Goal: Check status: Check status

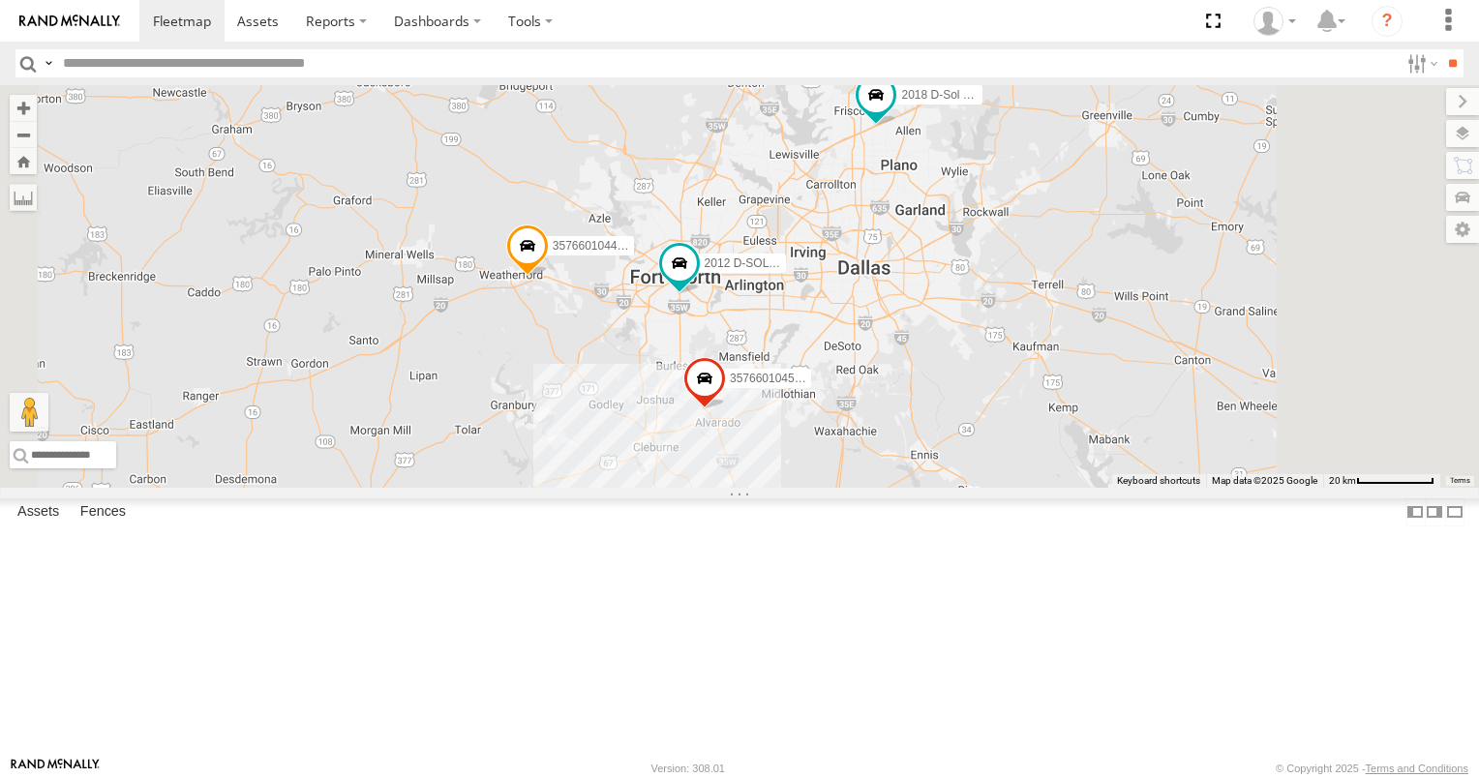
click at [0, 0] on span at bounding box center [0, 0] width 0 height 0
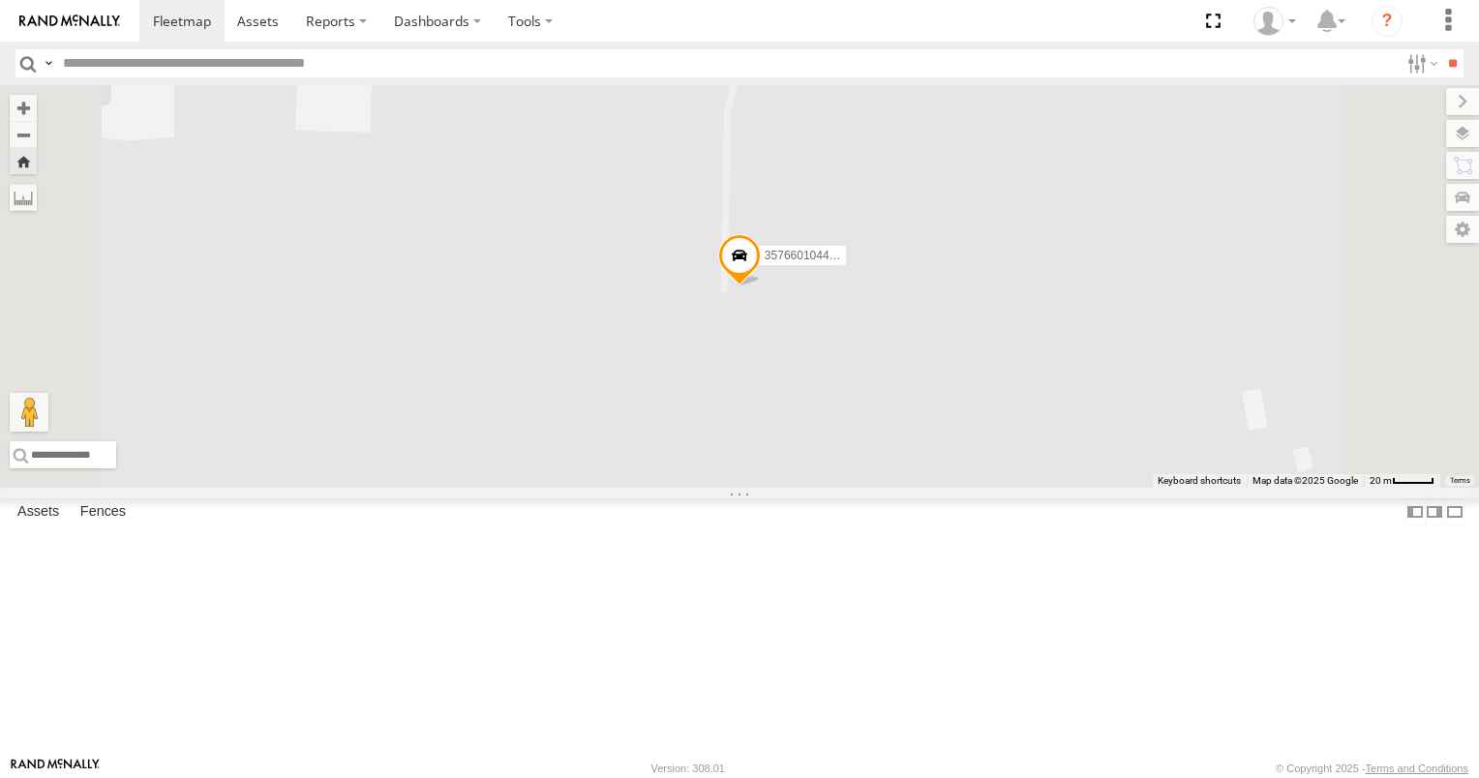
click at [0, 0] on span at bounding box center [0, 0] width 0 height 0
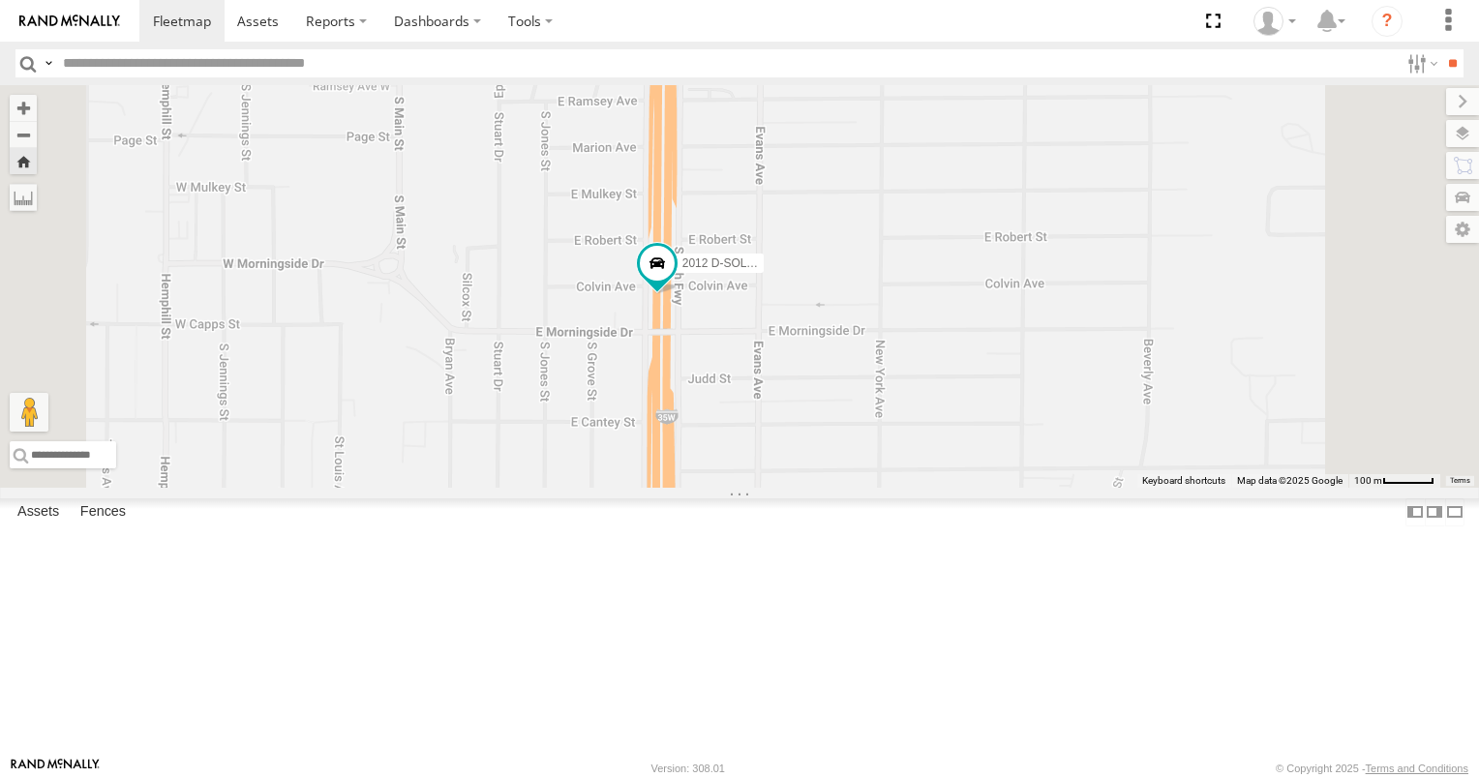
click at [0, 0] on link at bounding box center [0, 0] width 0 height 0
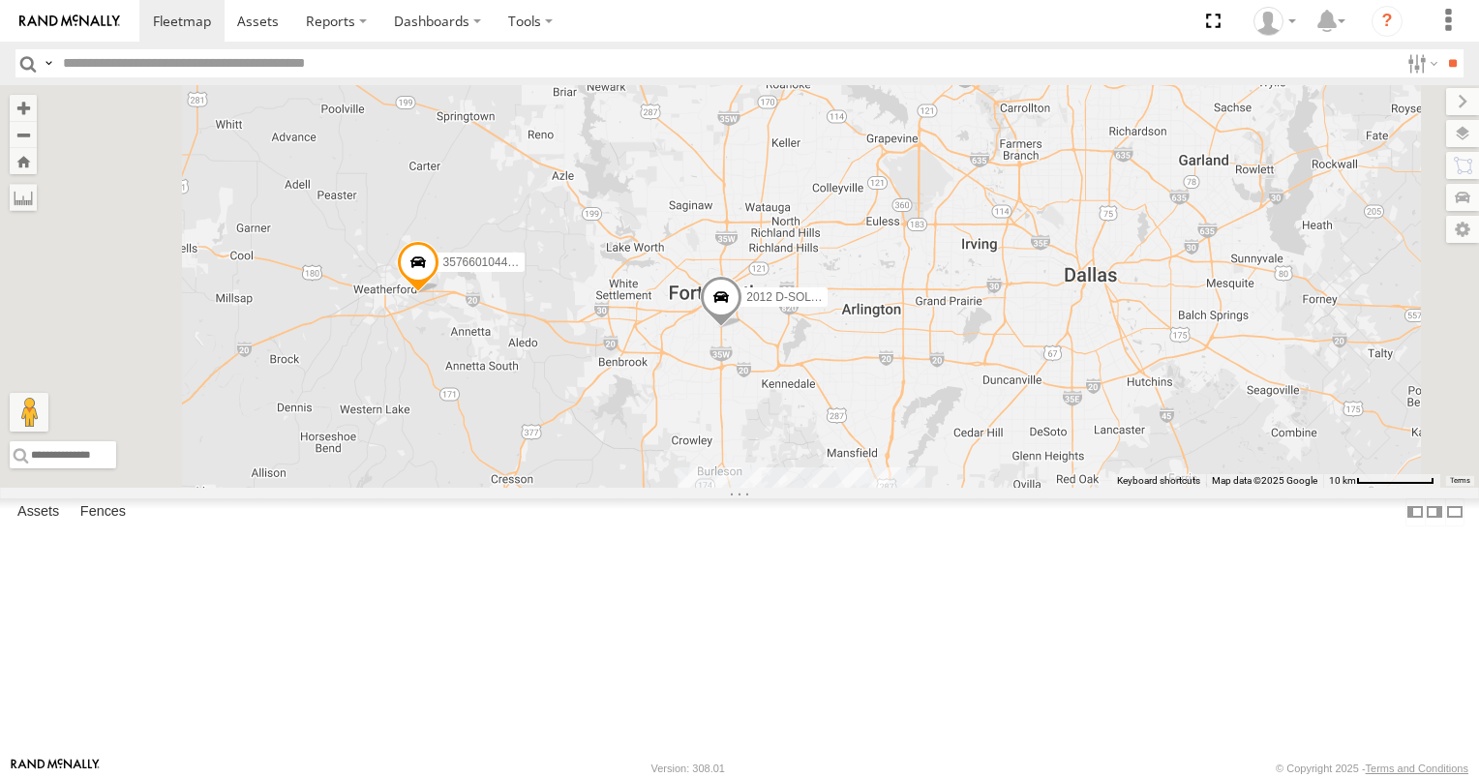
click at [0, 0] on link at bounding box center [0, 0] width 0 height 0
click at [0, 0] on span at bounding box center [0, 0] width 0 height 0
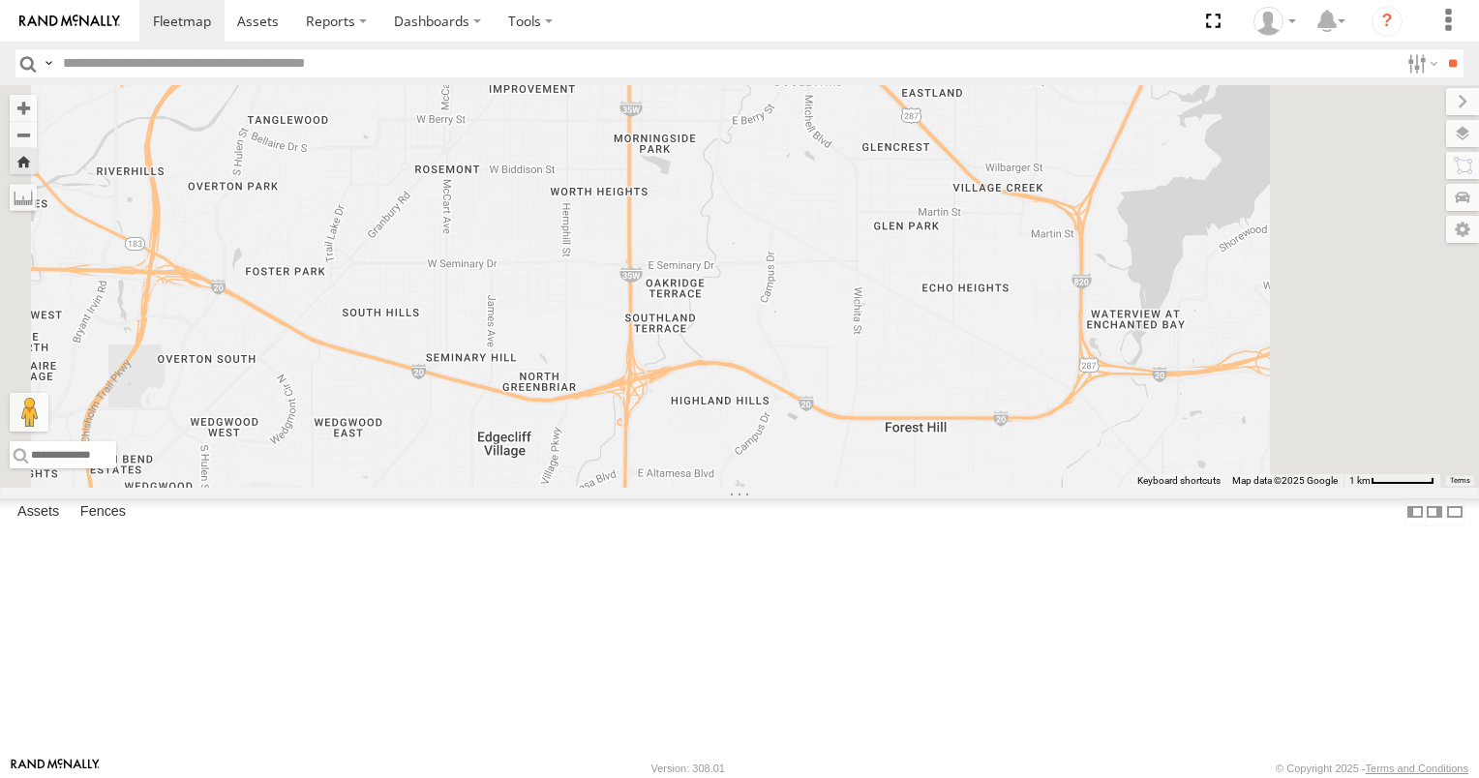
drag, startPoint x: 1142, startPoint y: 562, endPoint x: 1041, endPoint y: 288, distance: 291.3
click at [1041, 288] on div "2012 D-SOL Welding Truck #3" at bounding box center [739, 286] width 1479 height 403
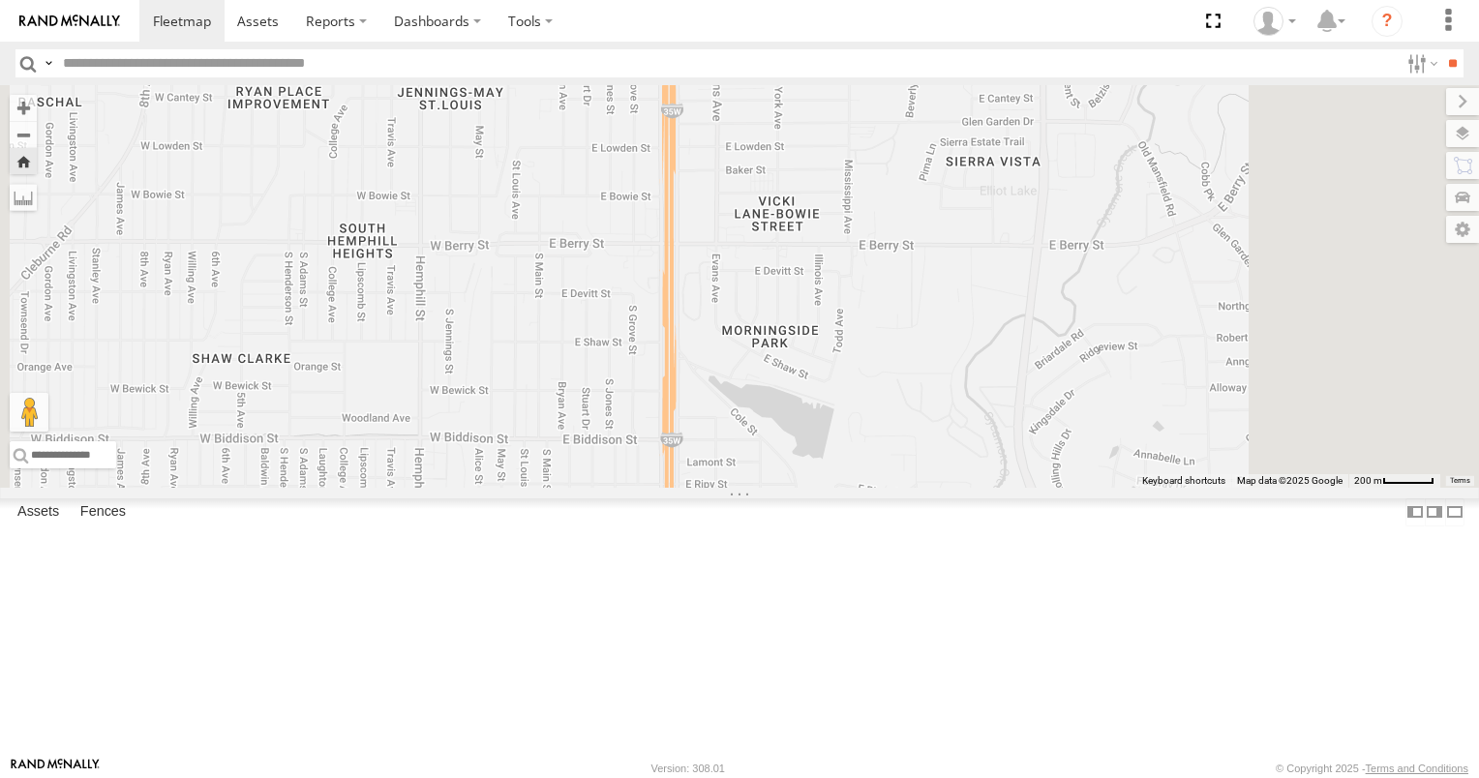
click at [0, 0] on span at bounding box center [0, 0] width 0 height 0
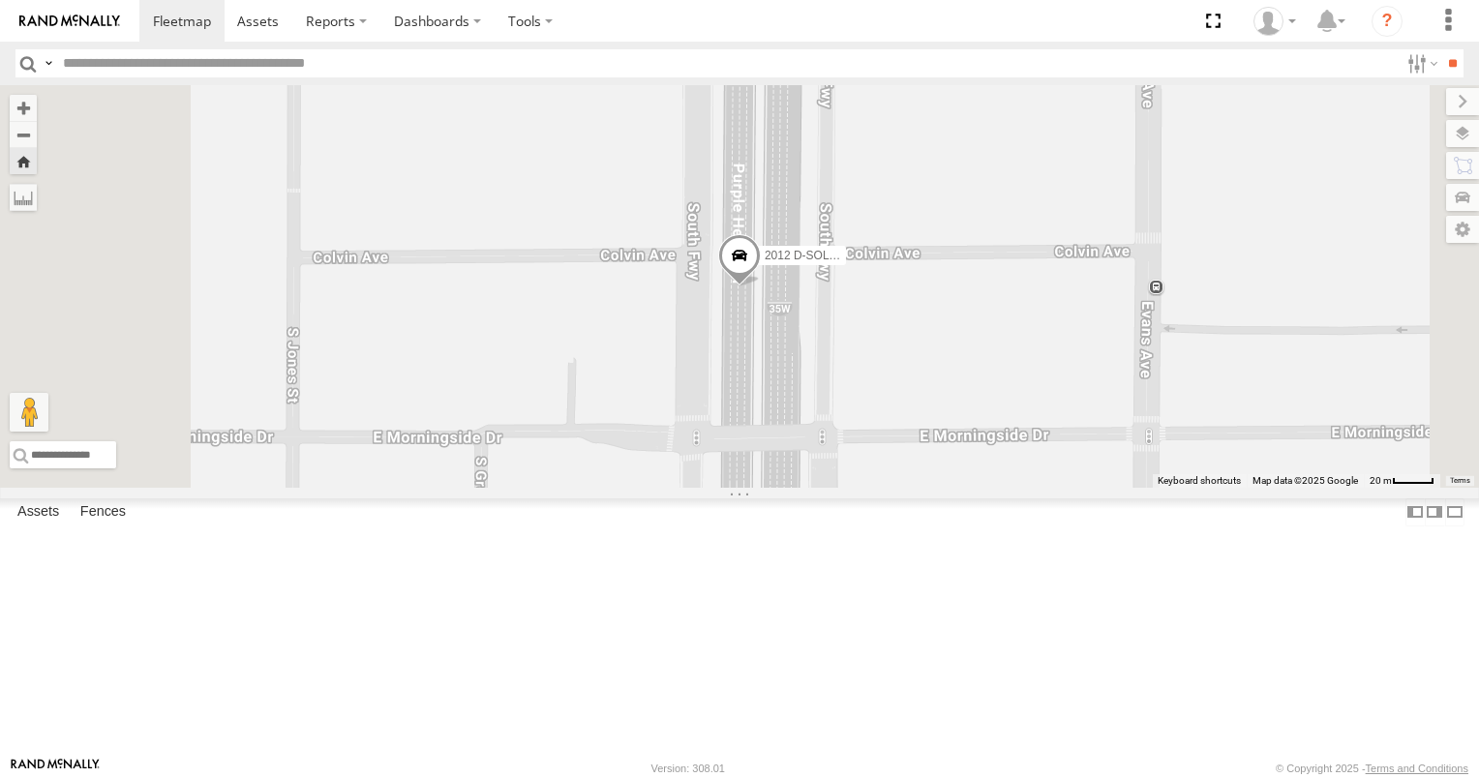
click at [0, 0] on link at bounding box center [0, 0] width 0 height 0
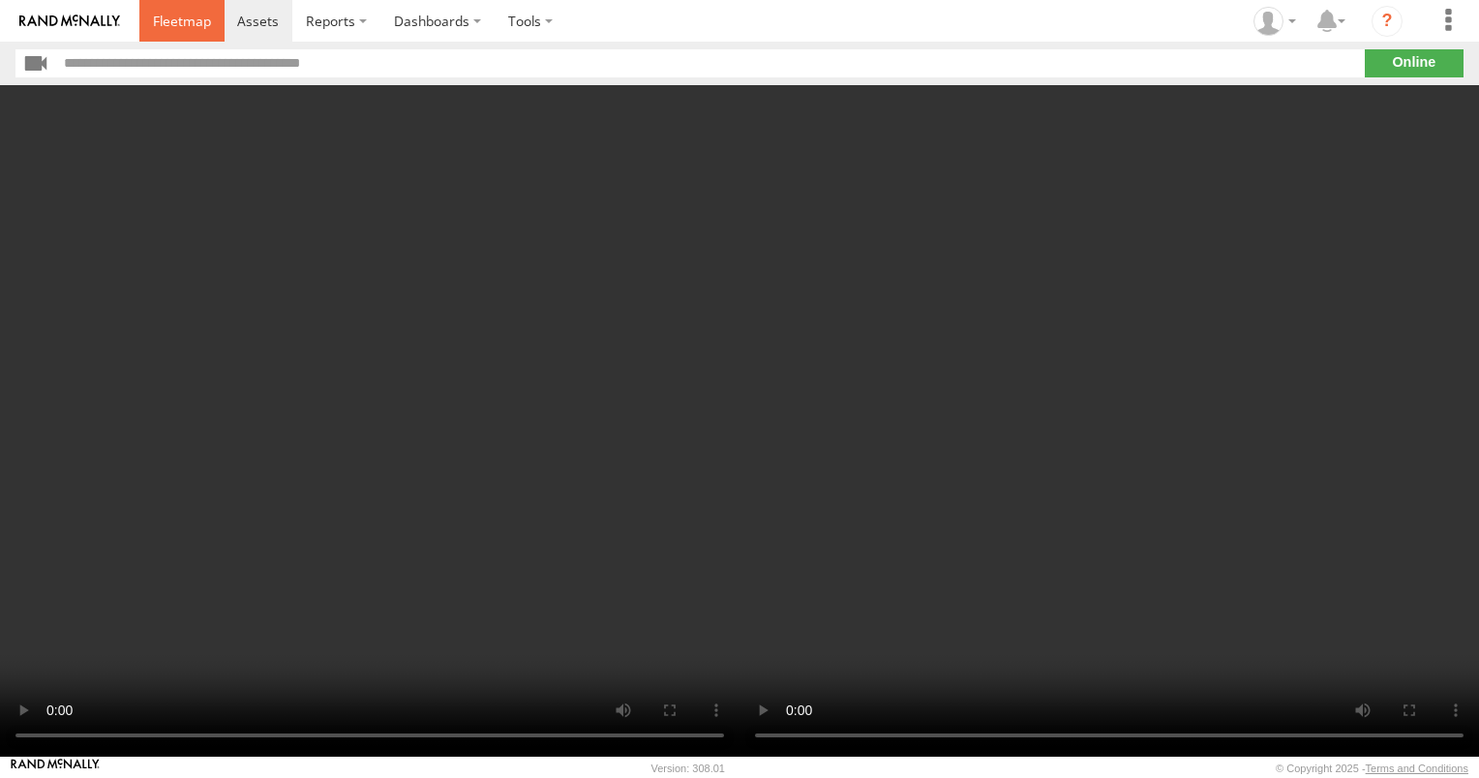
click at [166, 23] on span at bounding box center [182, 21] width 58 height 18
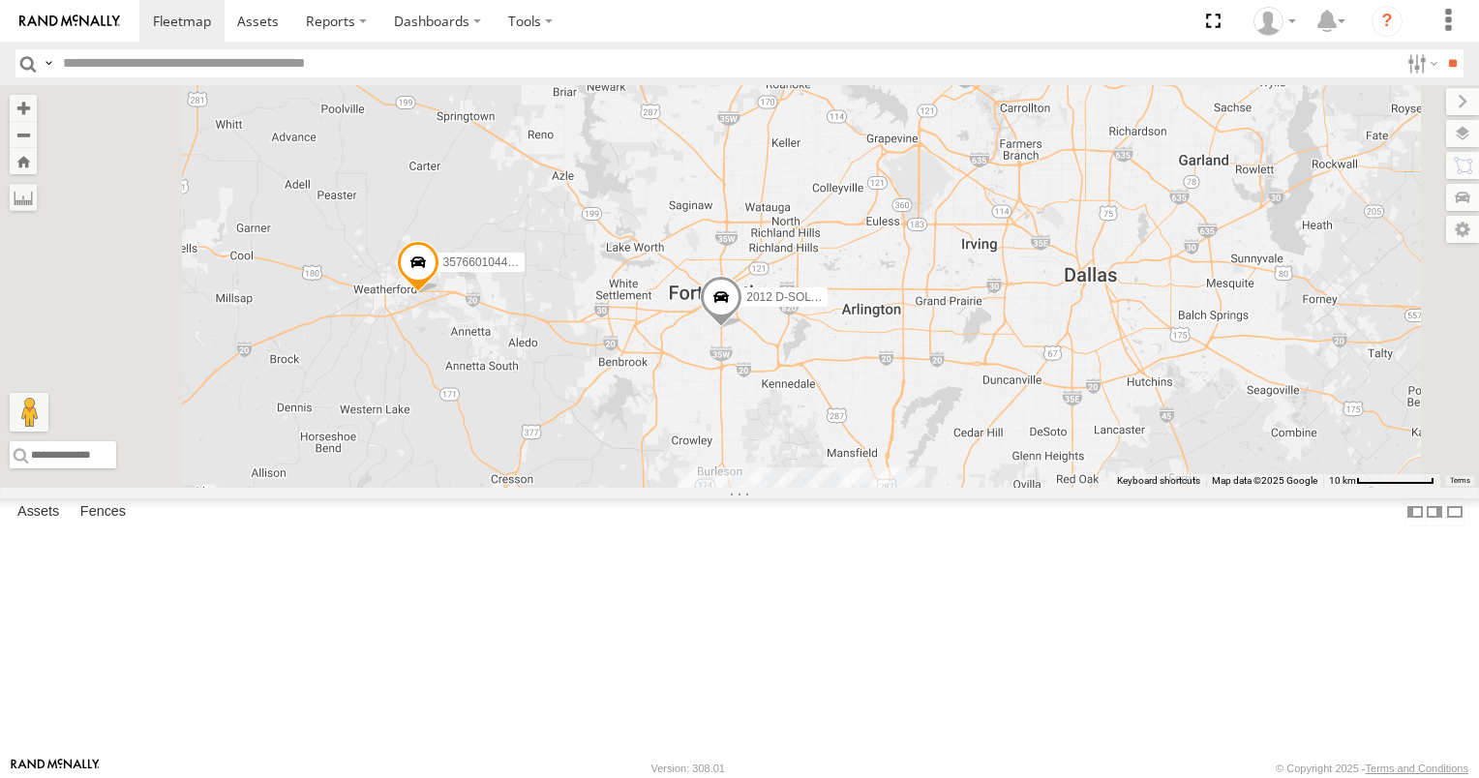
click at [0, 0] on link at bounding box center [0, 0] width 0 height 0
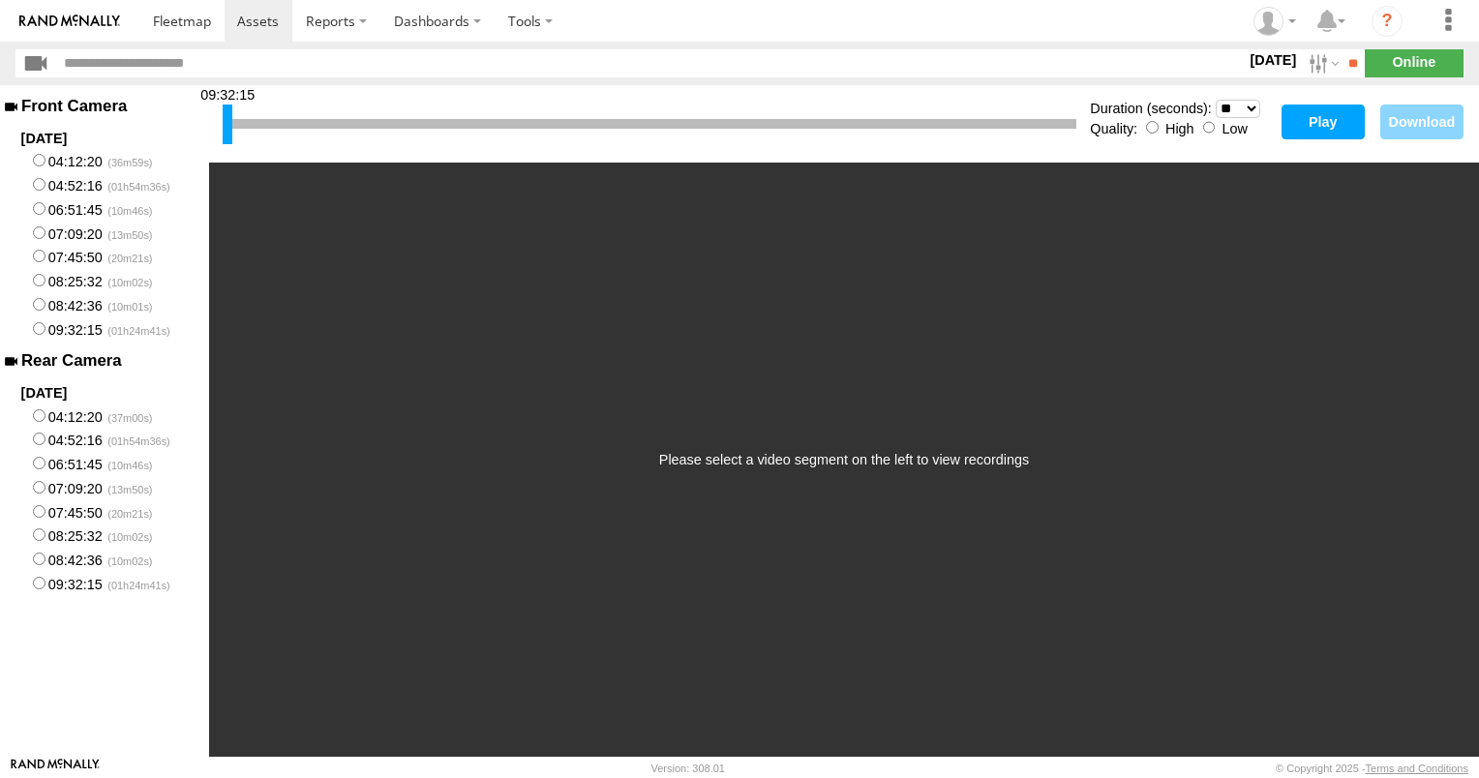
click at [1329, 127] on button "Play" at bounding box center [1323, 122] width 83 height 35
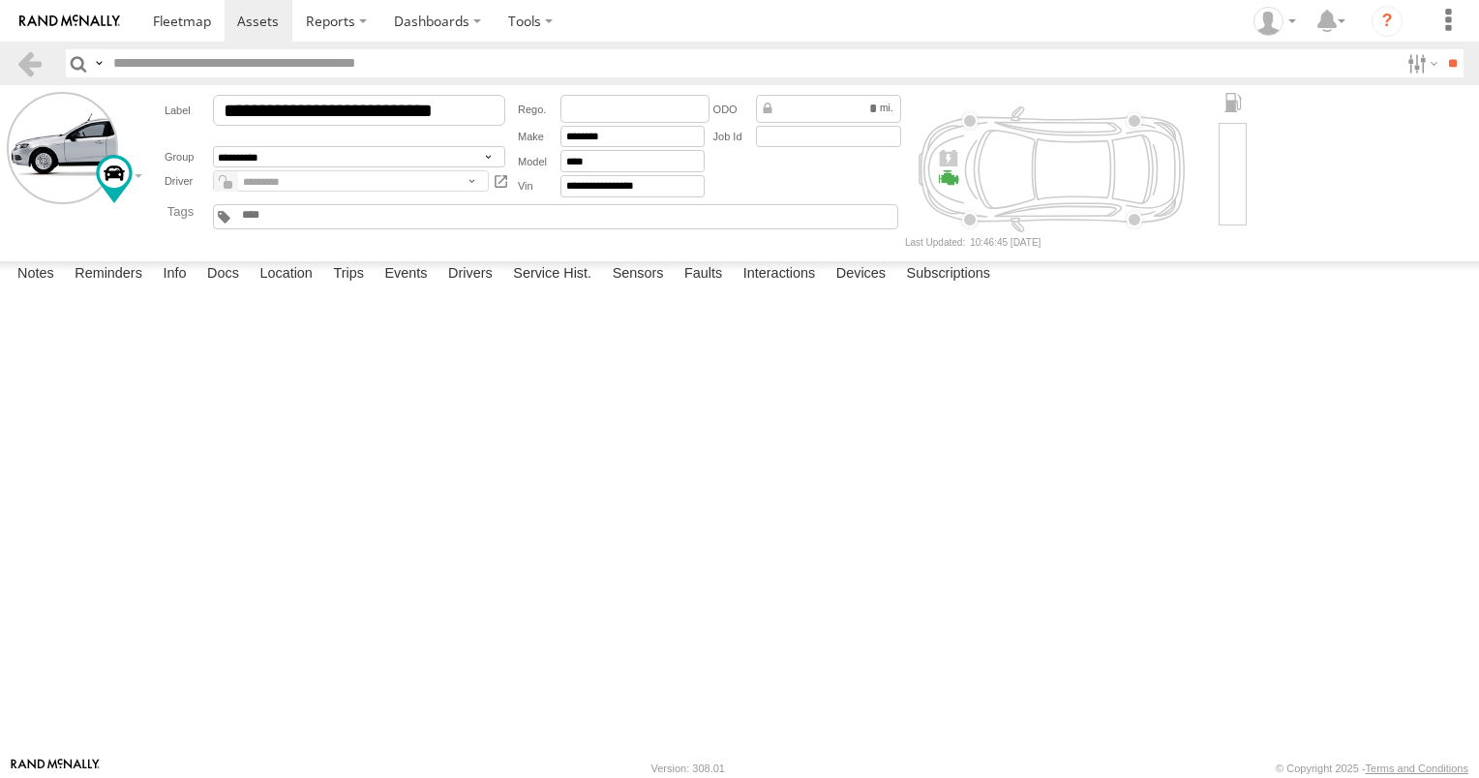
click at [938, 178] on div at bounding box center [948, 177] width 21 height 21
click at [941, 178] on div at bounding box center [948, 177] width 21 height 21
click at [1443, 66] on input "**" at bounding box center [1453, 63] width 22 height 28
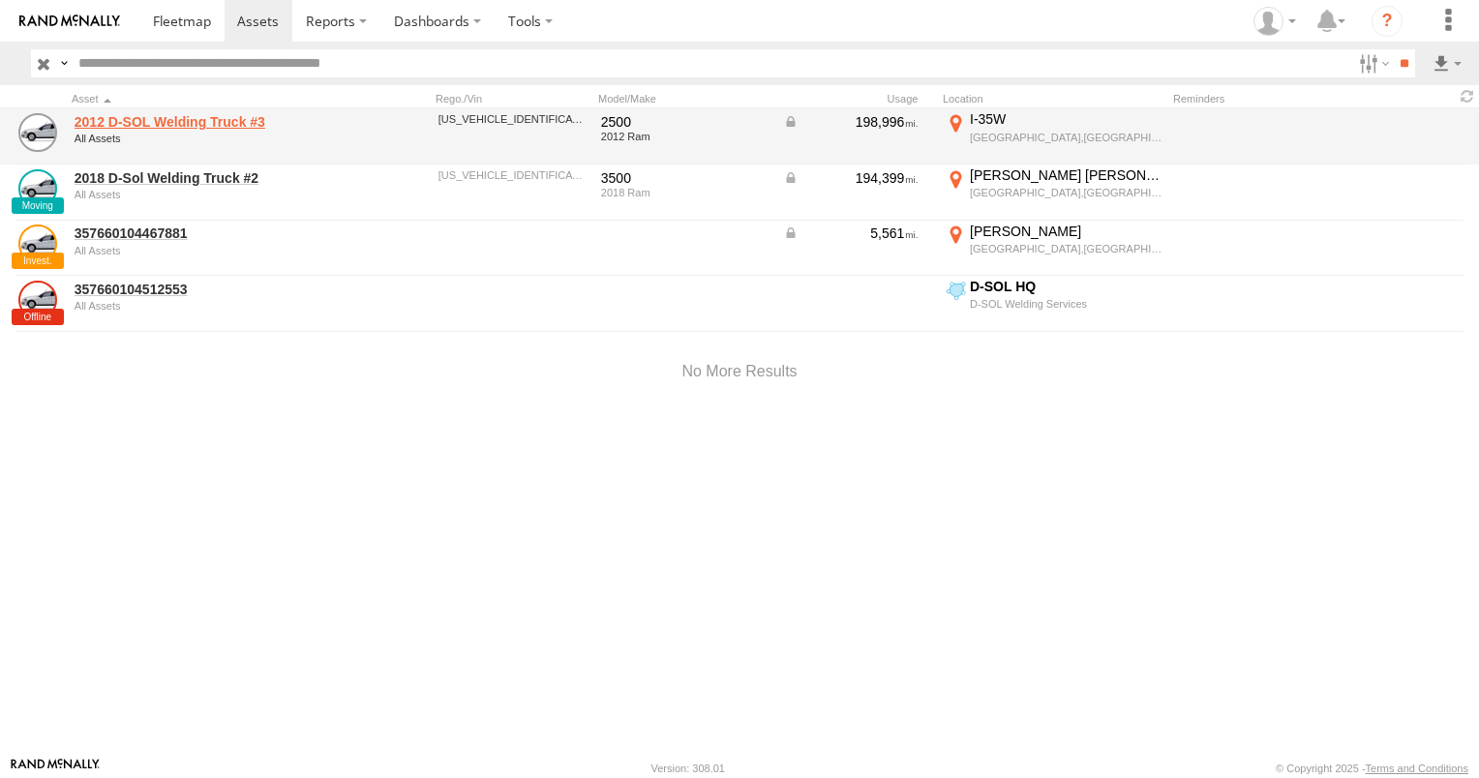
click at [160, 123] on link "2012 D-SOL Welding Truck #3" at bounding box center [207, 121] width 265 height 17
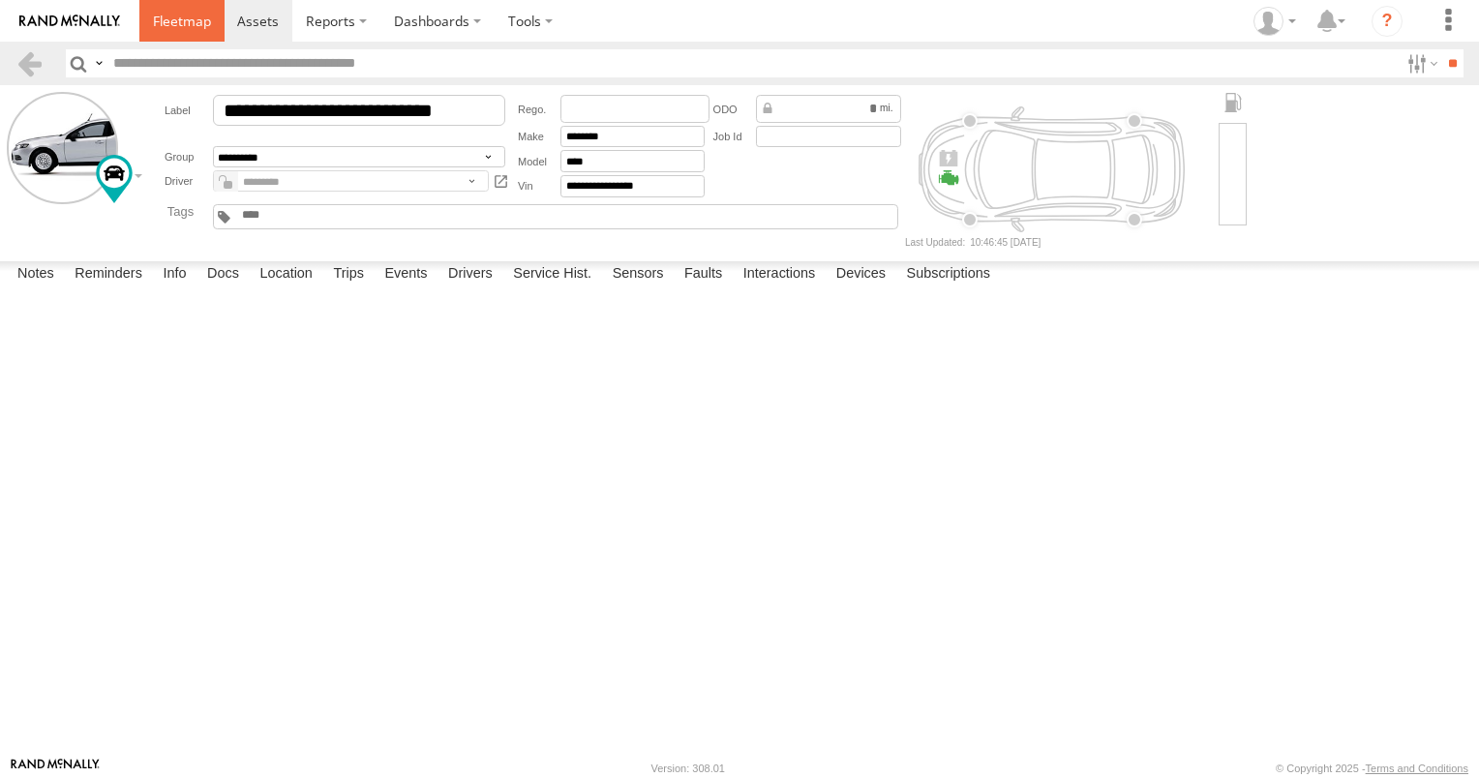
click at [152, 24] on link at bounding box center [181, 21] width 85 height 42
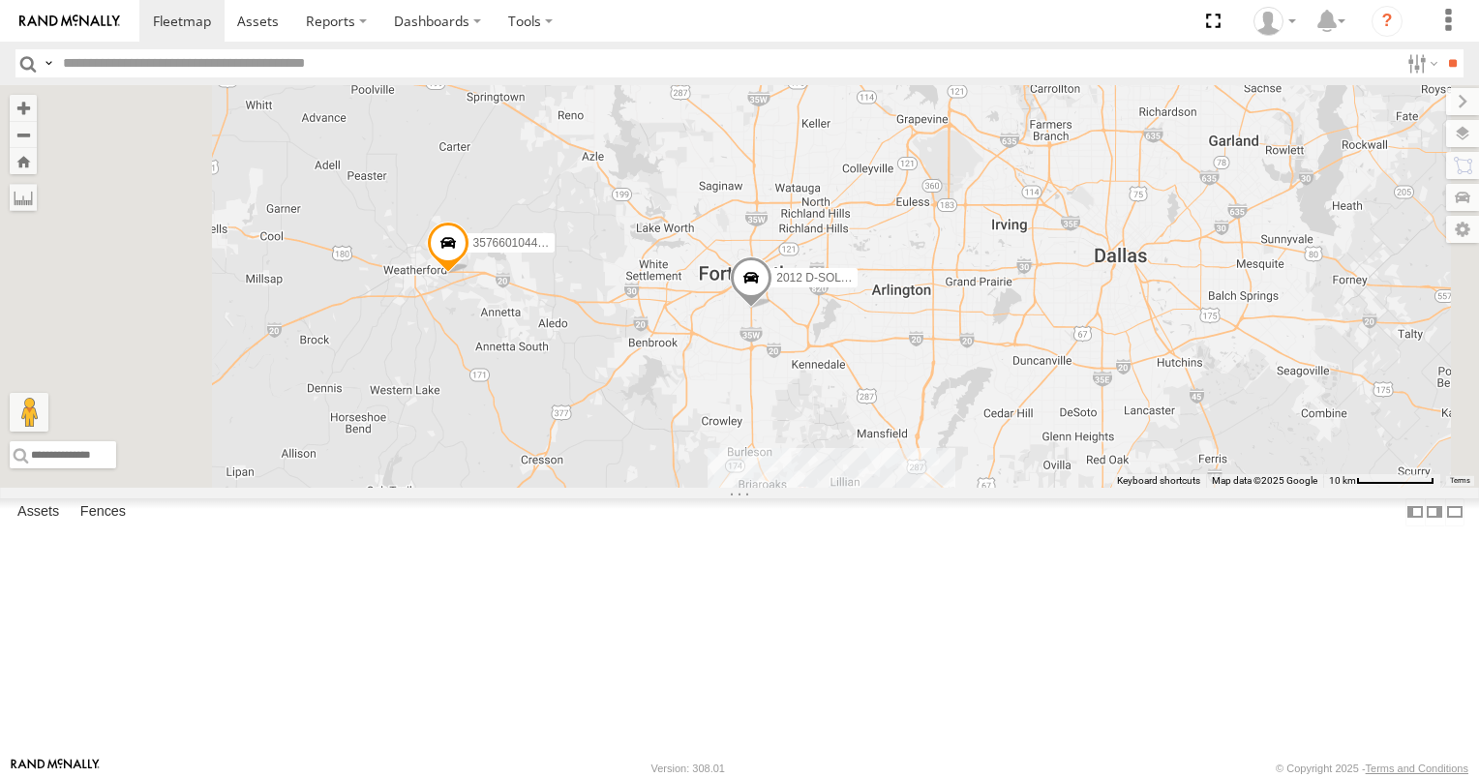
click at [0, 0] on span at bounding box center [0, 0] width 0 height 0
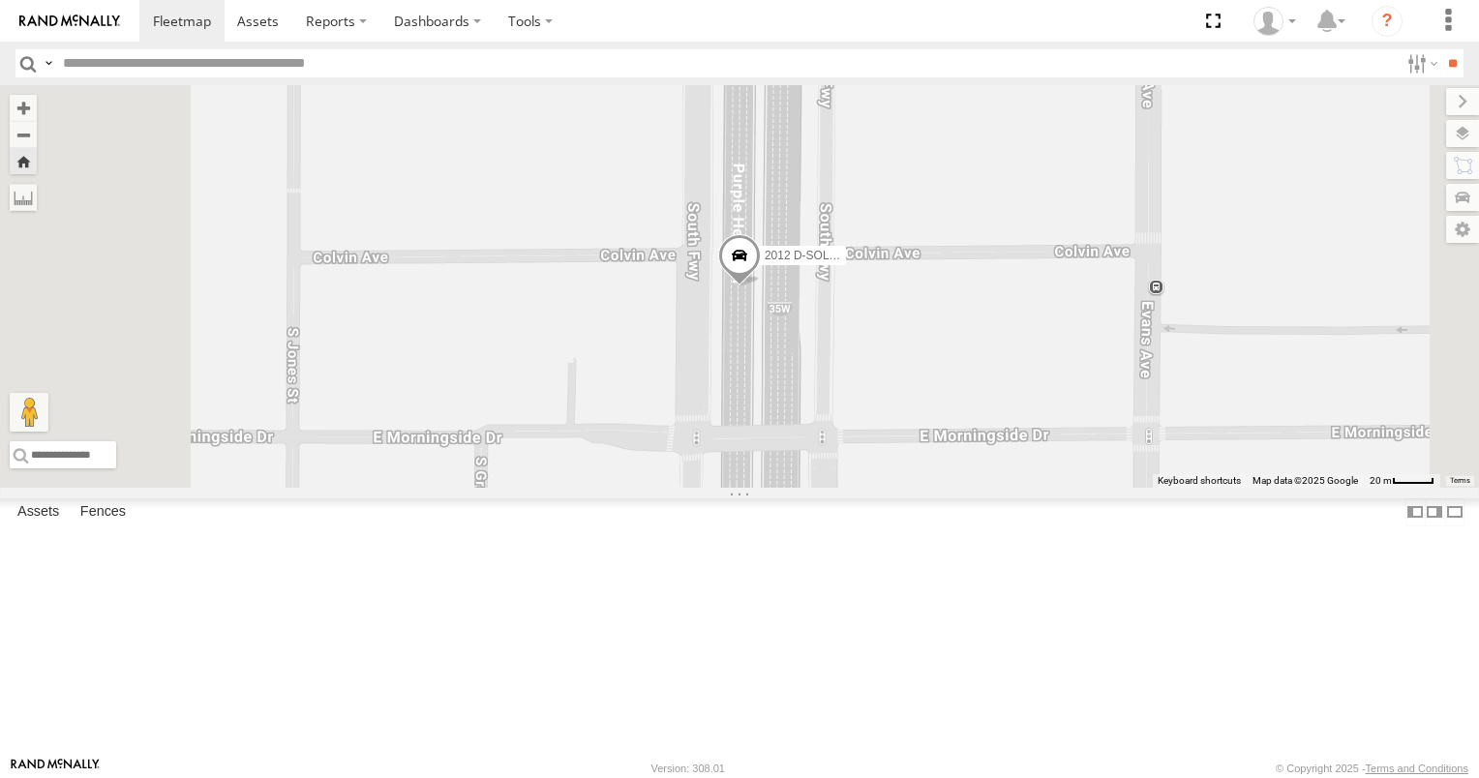
click at [0, 0] on span at bounding box center [0, 0] width 0 height 0
click at [0, 0] on div "2018 D-Sol Welding Truck #2 All Assets Sam Rayburn Tlwy The Colony 33.0401 -96.…" at bounding box center [0, 0] width 0 height 0
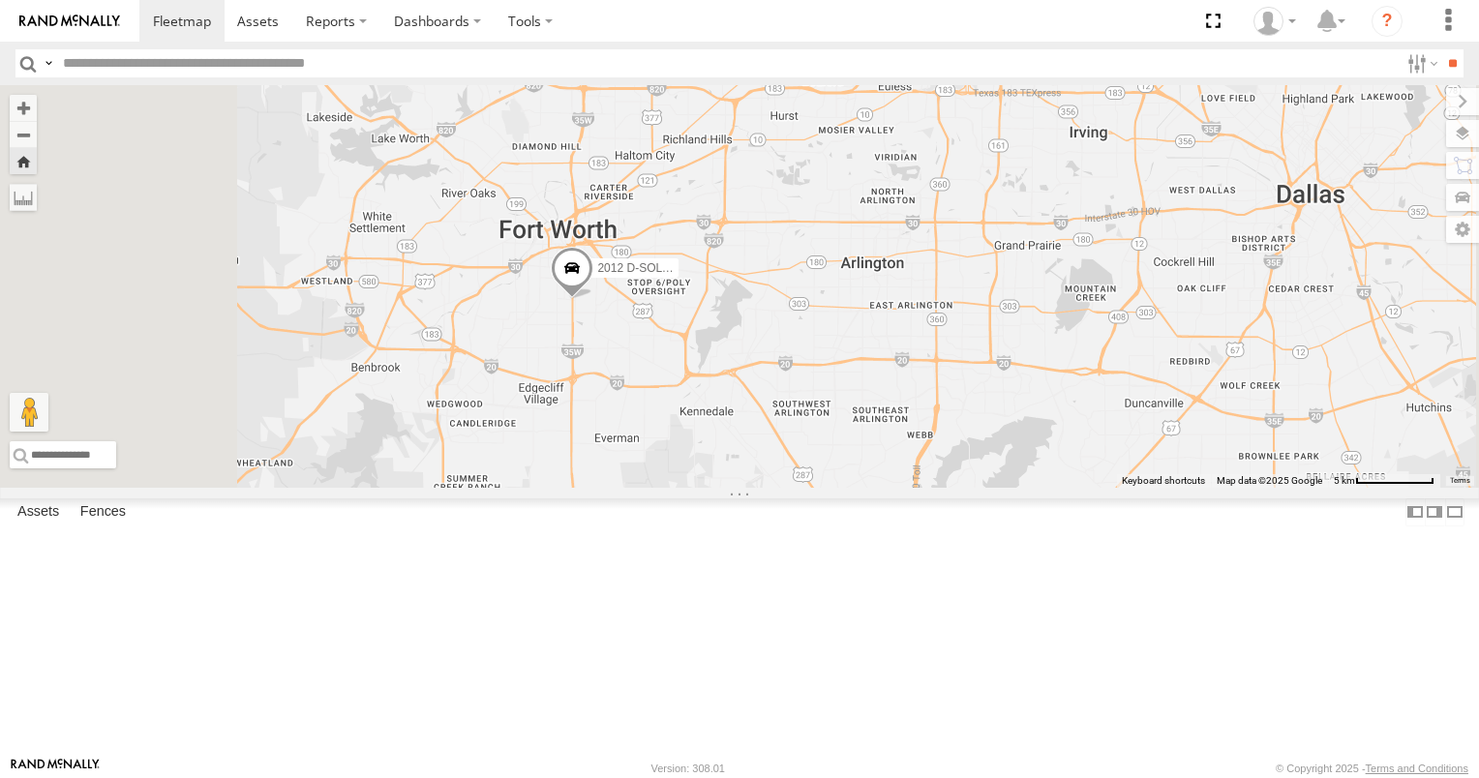
click at [0, 0] on div "All Assets" at bounding box center [0, 0] width 0 height 0
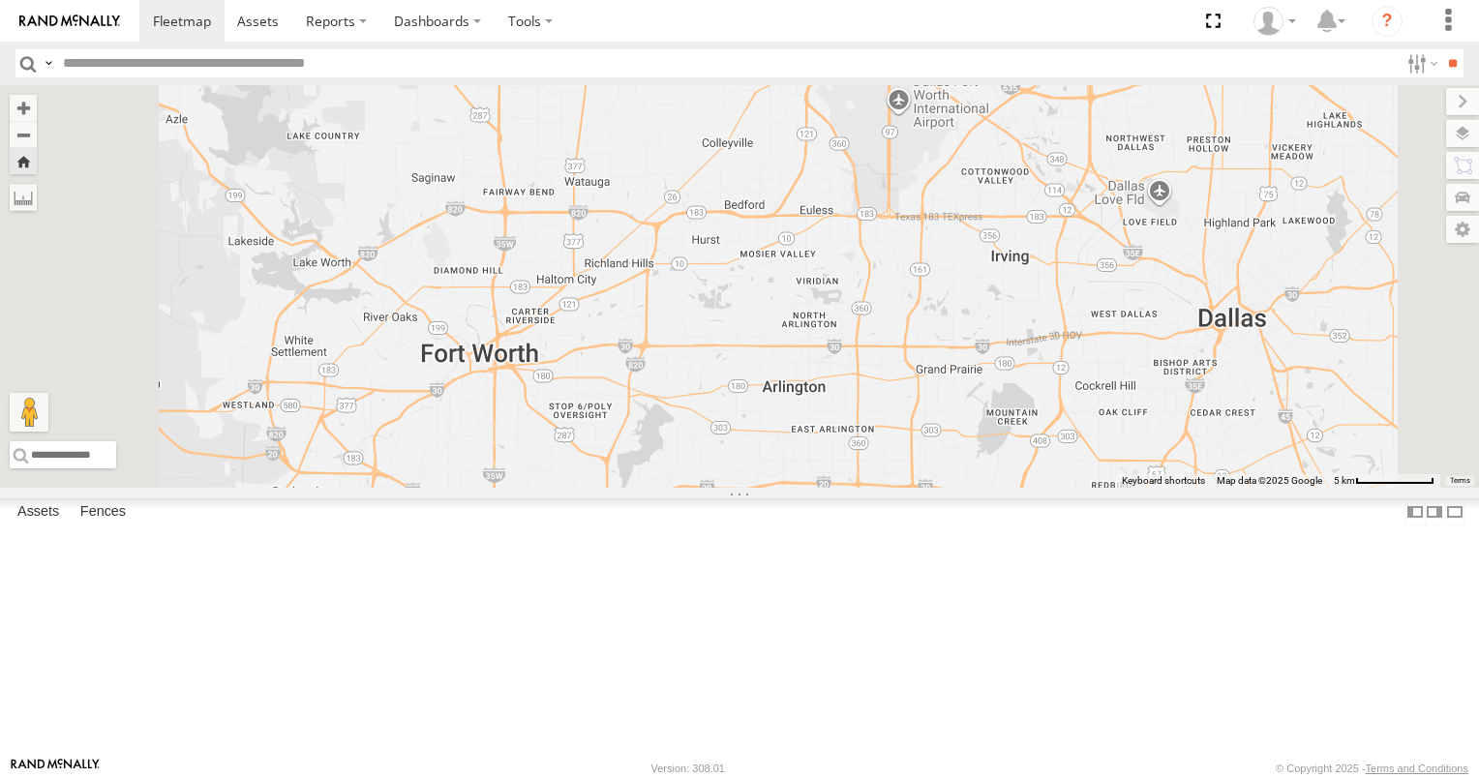
click at [0, 0] on div "2018 D-Sol Welding Truck #2 All Assets Sam Rayburn Tlwy The Colony 33.0401 -96.…" at bounding box center [0, 0] width 0 height 0
click at [0, 0] on div "2012 D-SOL Welding Truck #3 All Assets" at bounding box center [0, 0] width 0 height 0
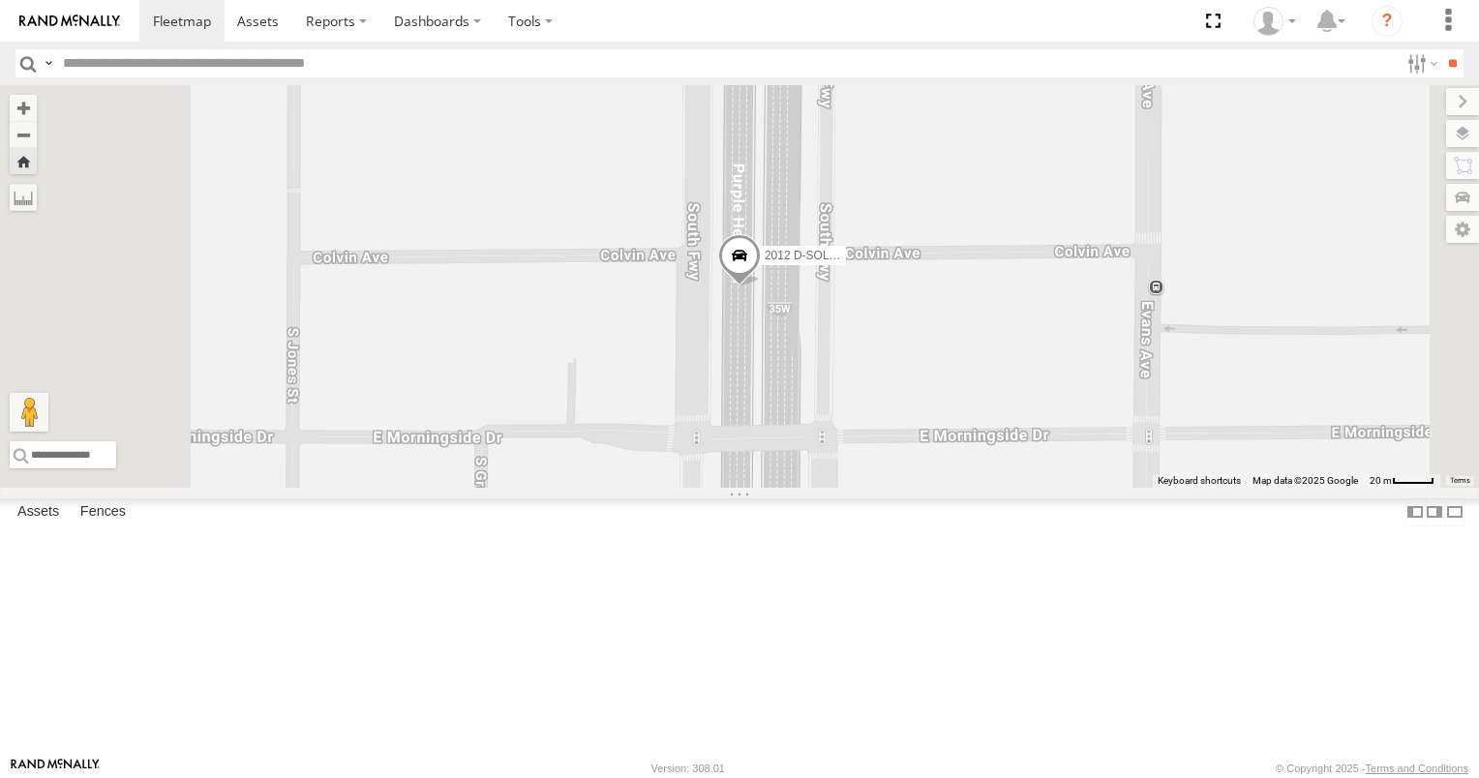
click at [761, 287] on span at bounding box center [739, 260] width 43 height 52
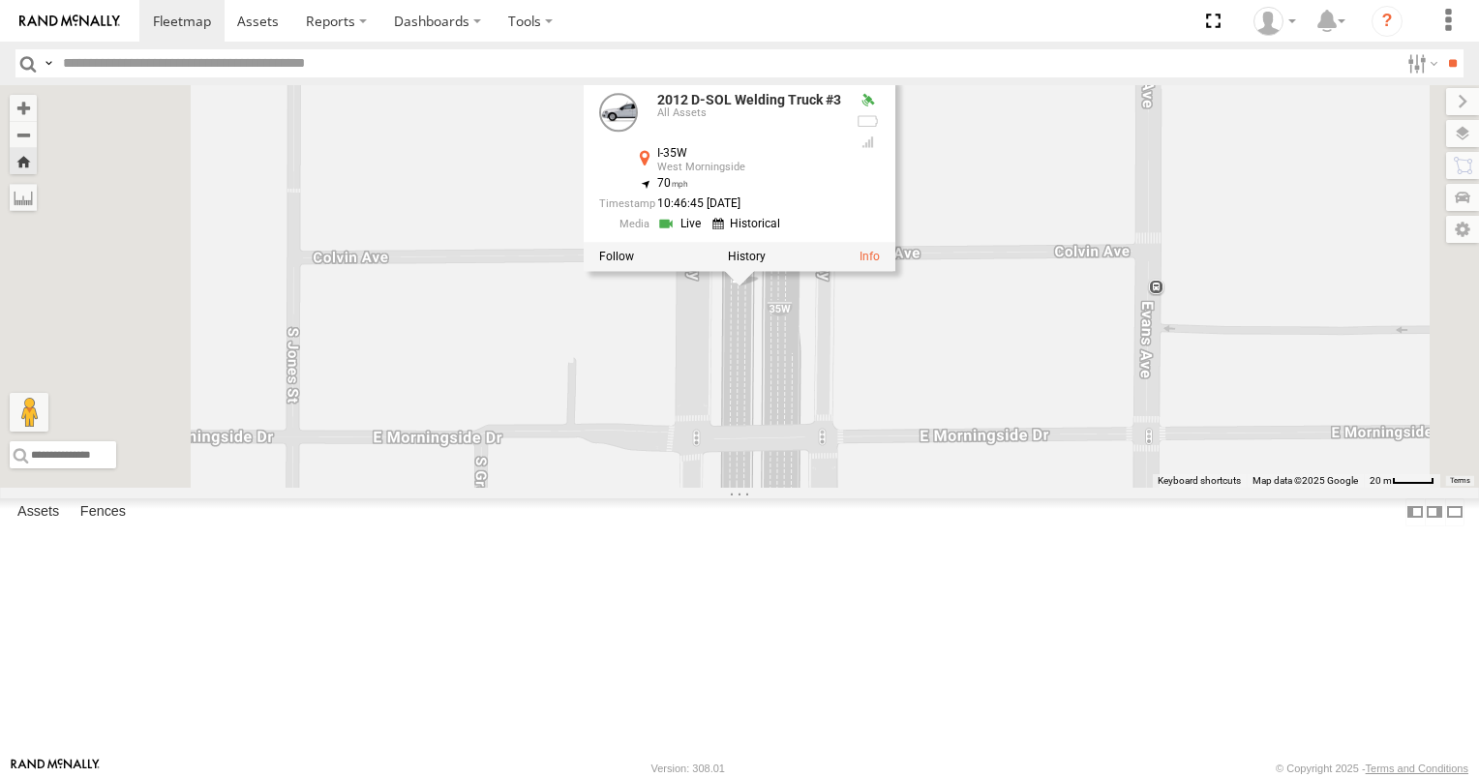
click at [880, 130] on div at bounding box center [868, 121] width 23 height 15
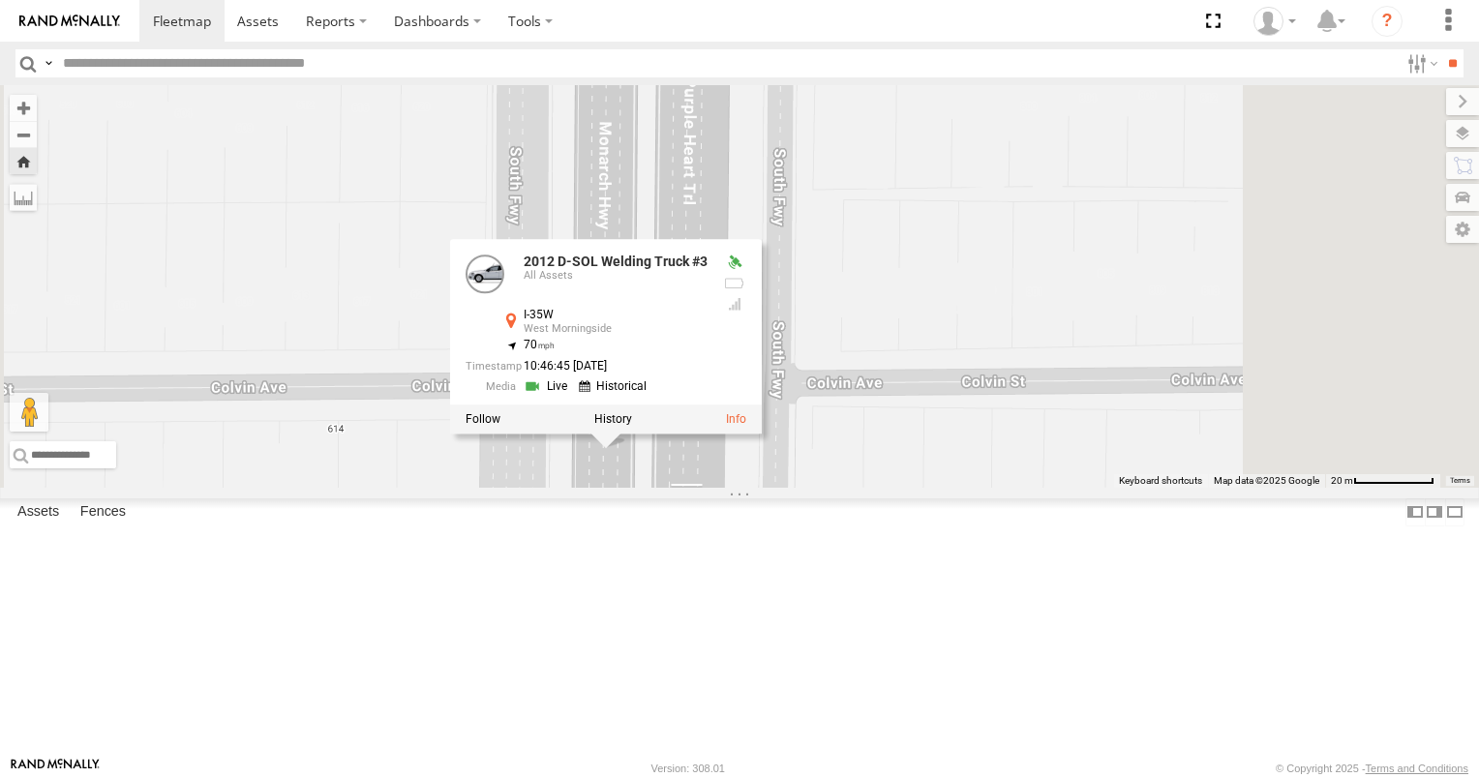
click at [708, 373] on div "10:46:45 [DATE]" at bounding box center [587, 366] width 242 height 13
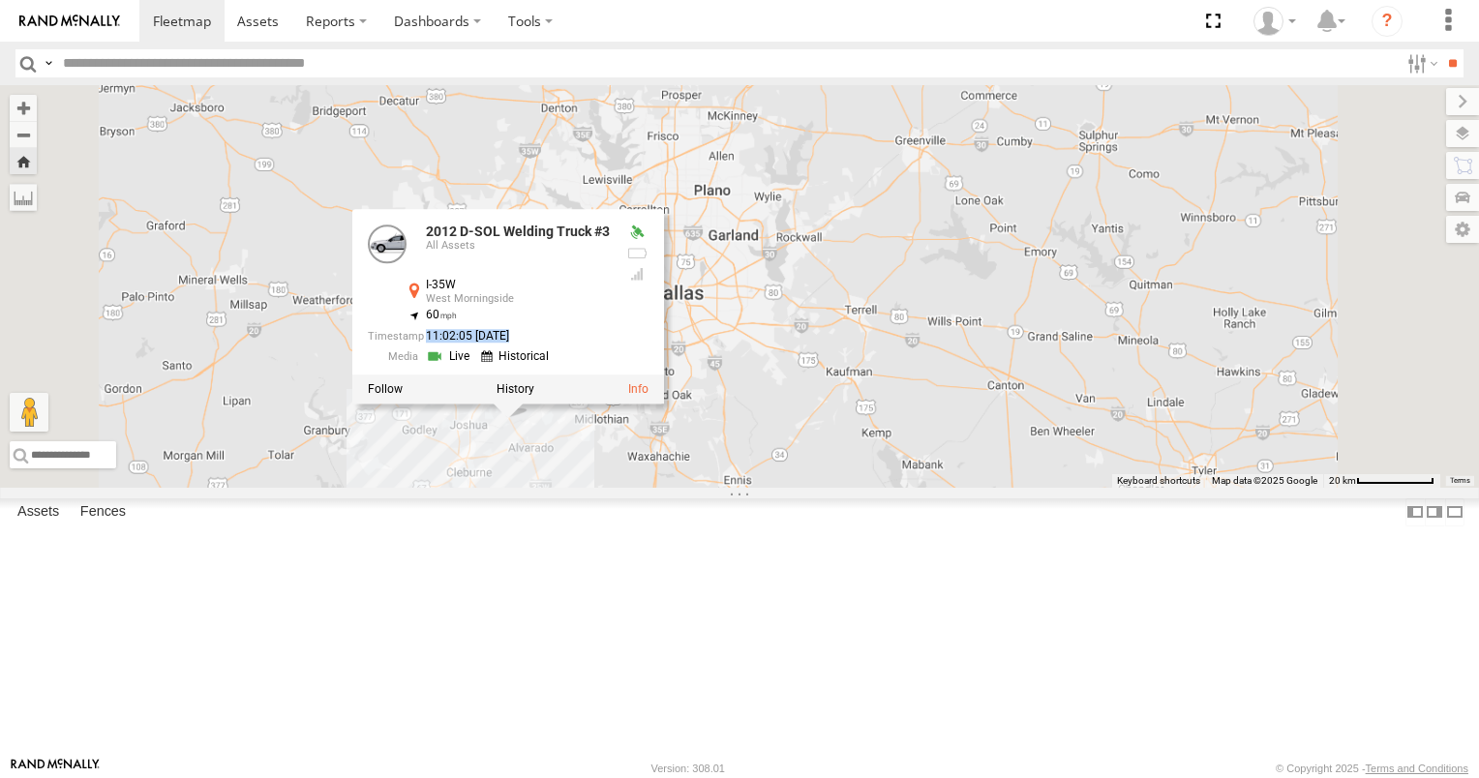
drag, startPoint x: 944, startPoint y: 678, endPoint x: 941, endPoint y: 539, distance: 138.5
click at [941, 488] on div "2012 D-SOL Welding Truck #3 2012 D-SOL Welding Truck #3 All Assets I-35W West M…" at bounding box center [739, 286] width 1479 height 403
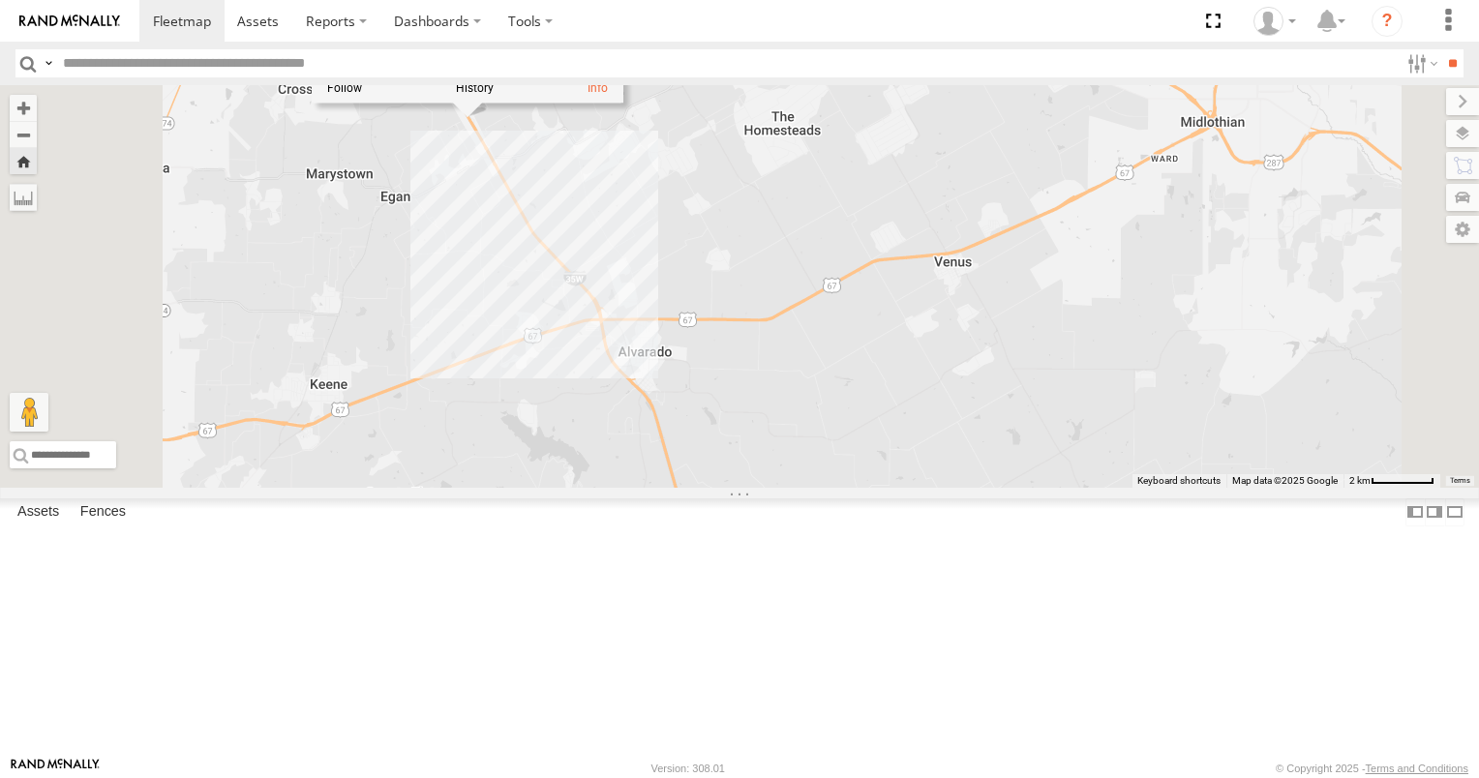
click at [955, 285] on div "2012 D-SOL Welding Truck #3 2012 D-SOL Welding Truck #3 All Assets I-35W West M…" at bounding box center [739, 286] width 1479 height 403
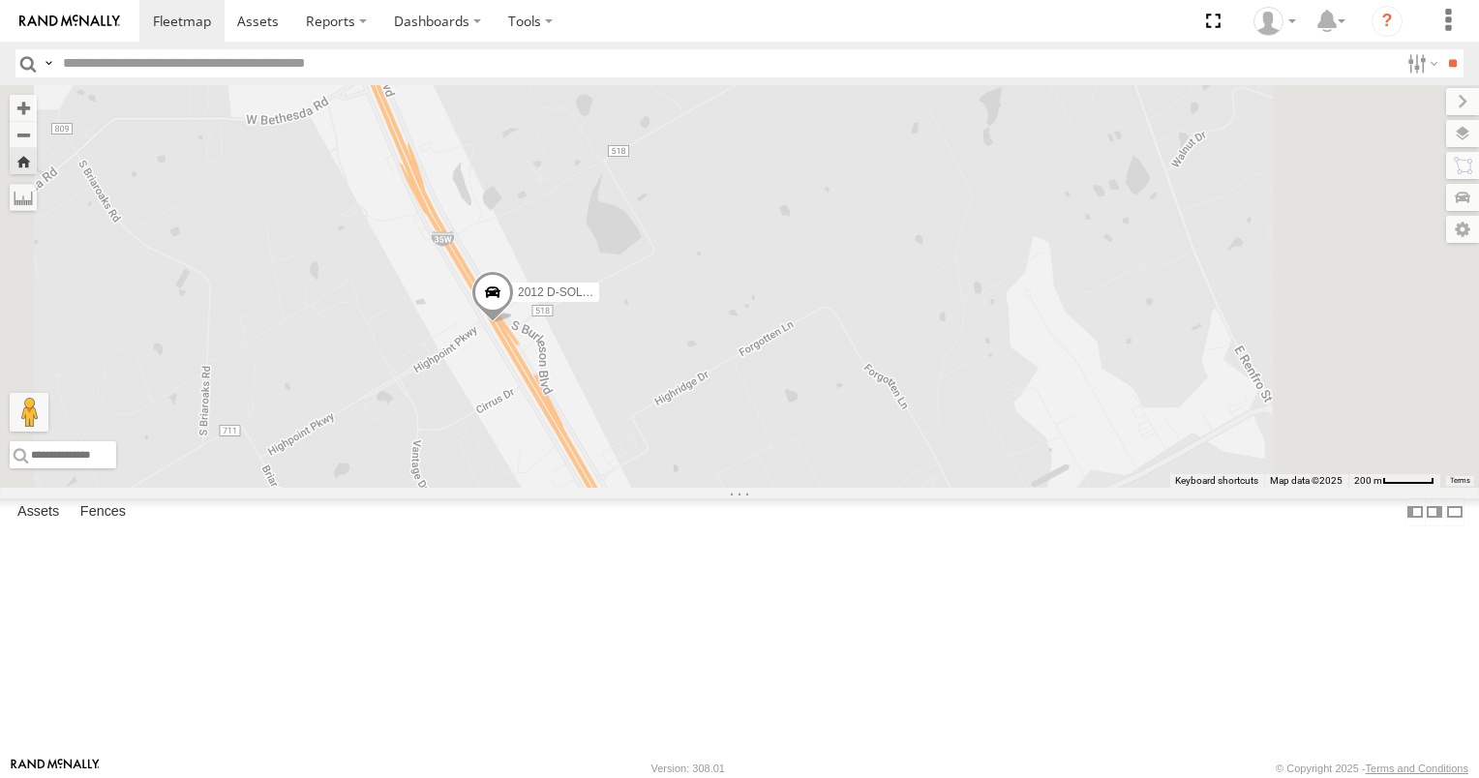
click at [514, 324] on span at bounding box center [492, 298] width 43 height 52
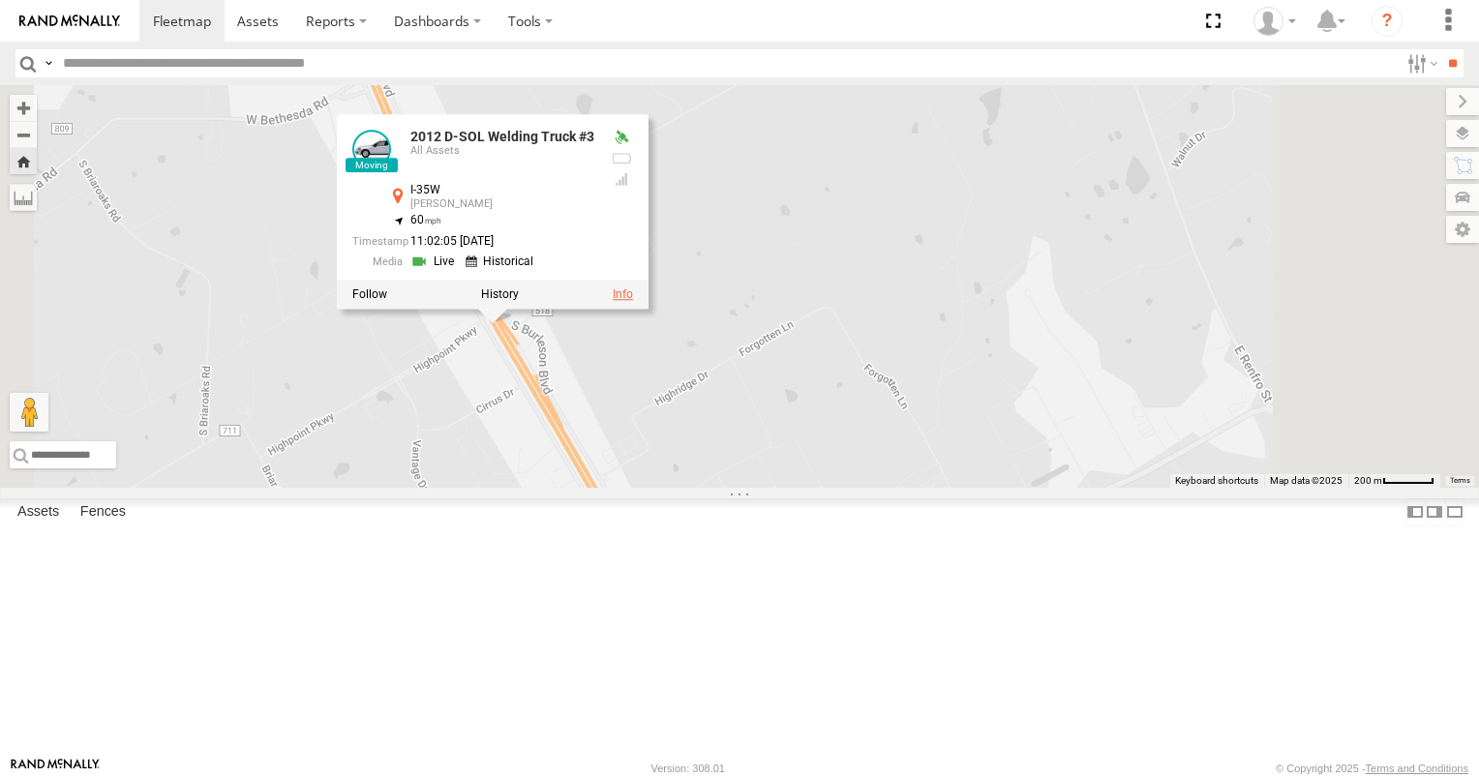
click at [633, 302] on link at bounding box center [623, 295] width 20 height 14
